Goal: Check status: Check status

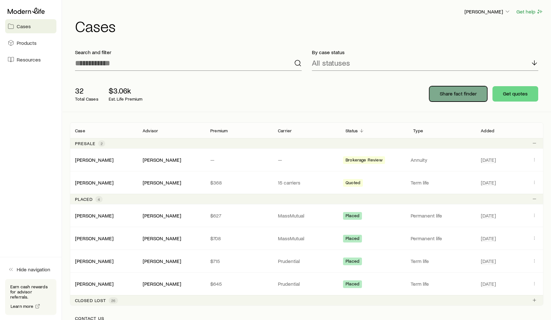
click at [456, 96] on p "Share fact finder" at bounding box center [458, 93] width 37 height 6
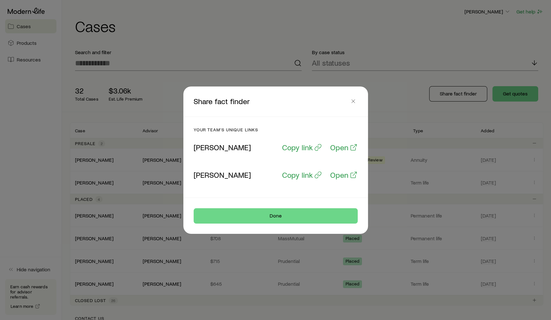
click at [385, 76] on div at bounding box center [275, 160] width 551 height 320
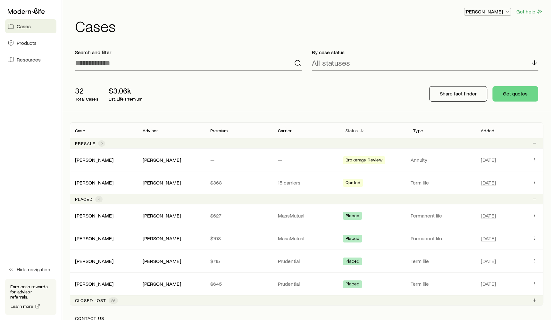
click at [487, 10] on p "[PERSON_NAME]" at bounding box center [487, 11] width 46 height 6
click at [454, 8] on div "[PERSON_NAME] Get help" at bounding box center [309, 12] width 468 height 8
click at [225, 63] on input at bounding box center [188, 62] width 226 height 15
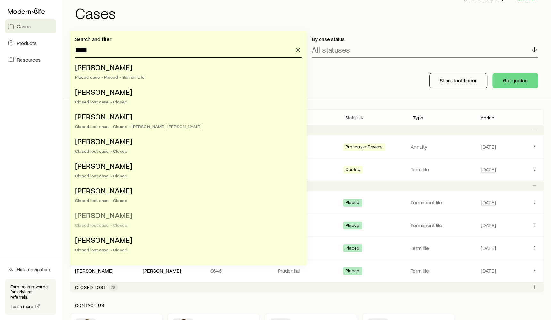
scroll to position [15, 0]
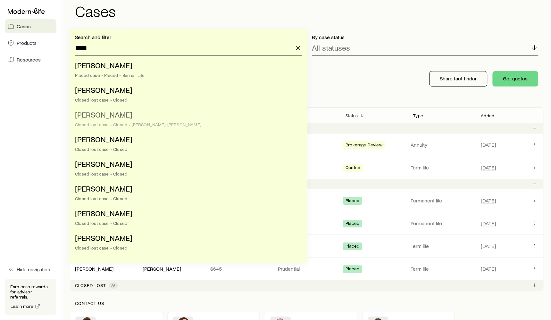
click at [124, 116] on span "[PERSON_NAME]" at bounding box center [103, 114] width 57 height 9
type input "**********"
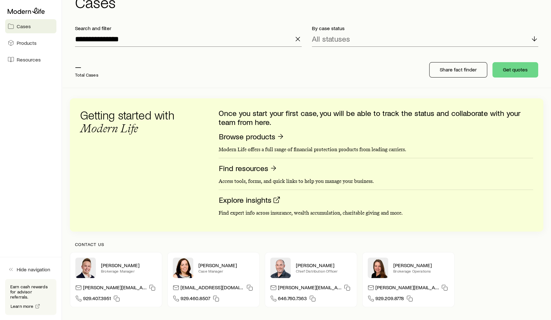
scroll to position [11, 0]
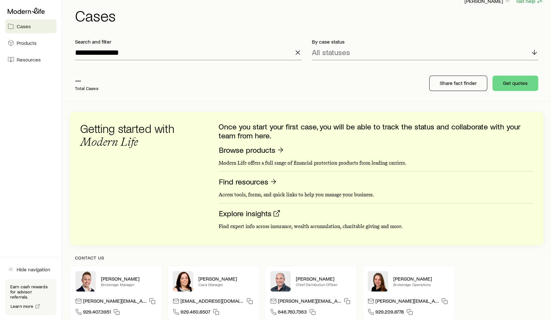
click at [299, 53] on line "button" at bounding box center [298, 53] width 4 height 4
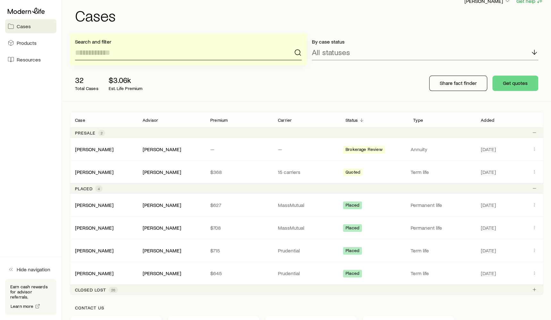
scroll to position [0, 0]
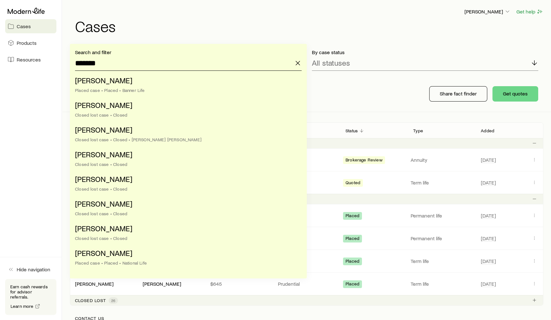
type input "*******"
click at [298, 61] on icon "button" at bounding box center [298, 63] width 8 height 8
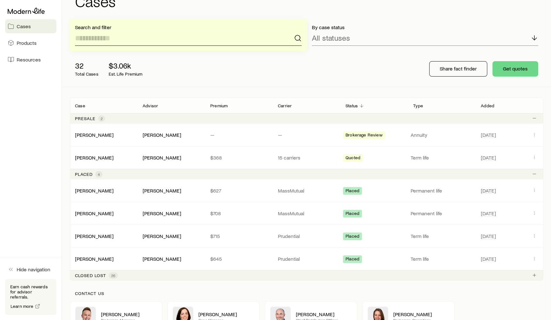
scroll to position [62, 0]
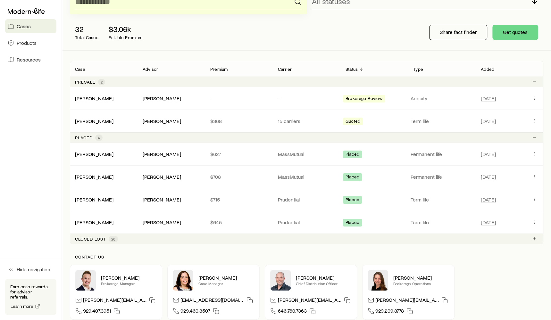
click at [101, 236] on p "Closed lost" at bounding box center [90, 238] width 31 height 5
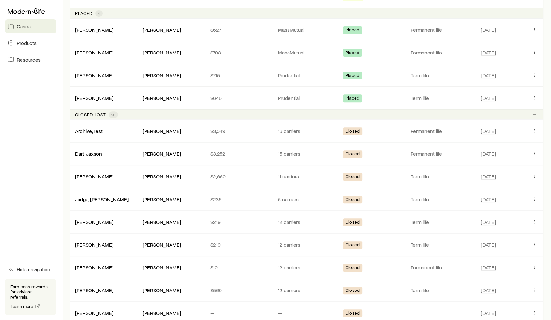
scroll to position [101, 0]
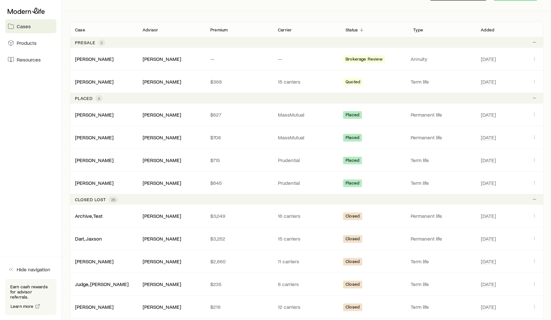
click at [132, 197] on div "Closed lost 26" at bounding box center [306, 199] width 473 height 10
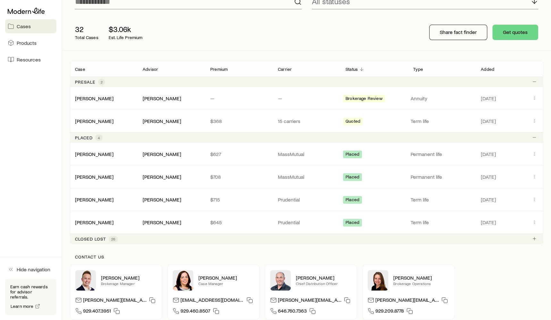
scroll to position [0, 0]
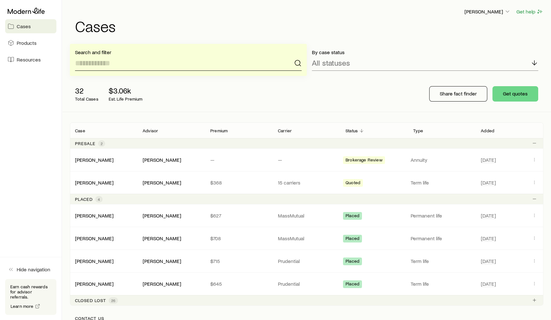
click at [137, 68] on input at bounding box center [188, 62] width 226 height 15
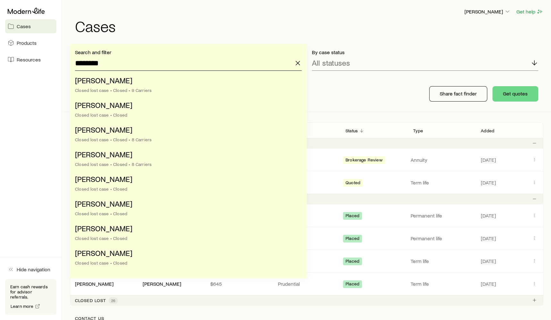
type input "********"
click at [297, 63] on line "button" at bounding box center [298, 63] width 4 height 4
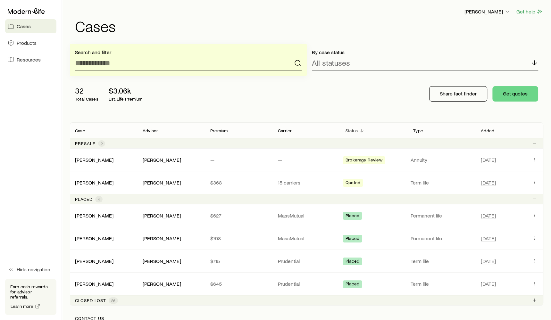
click at [257, 22] on h1 "Cases" at bounding box center [309, 25] width 468 height 15
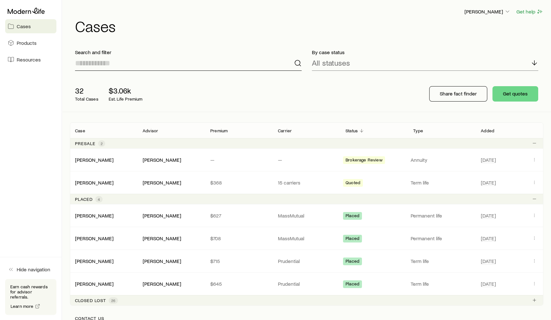
click at [235, 62] on input at bounding box center [188, 62] width 226 height 15
click at [208, 14] on div "[PERSON_NAME] Get help" at bounding box center [309, 12] width 468 height 8
click at [481, 12] on p "[PERSON_NAME]" at bounding box center [487, 11] width 46 height 6
click at [462, 28] on span "Sign out" at bounding box center [457, 29] width 18 height 6
